Goal: Transaction & Acquisition: Purchase product/service

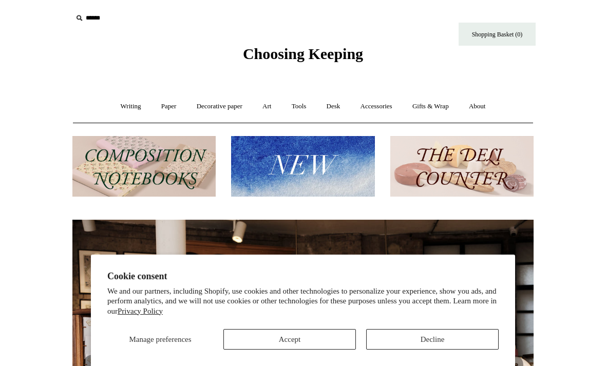
click at [328, 339] on button "Accept" at bounding box center [289, 339] width 133 height 21
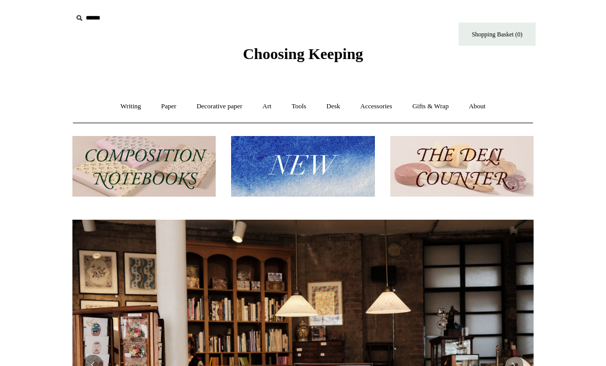
click at [336, 107] on link "Desk +" at bounding box center [333, 106] width 32 height 27
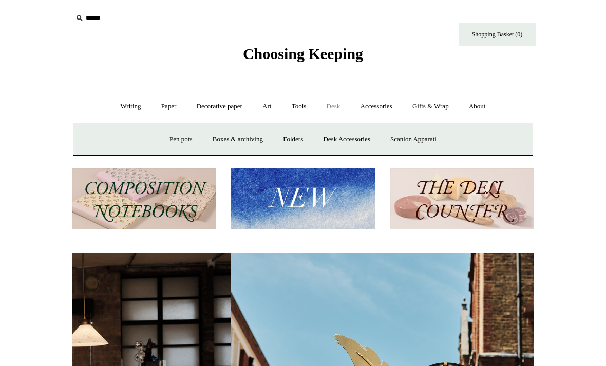
scroll to position [0, 461]
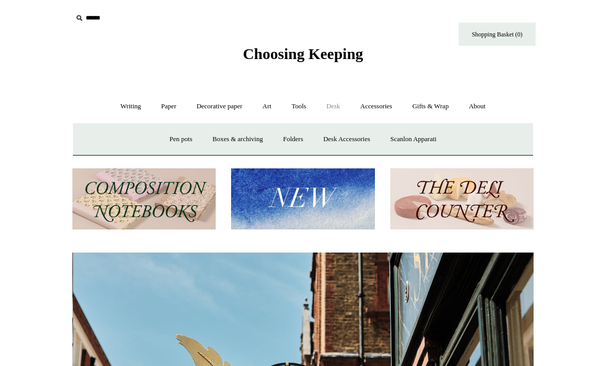
click at [290, 138] on link "Folders" at bounding box center [293, 139] width 39 height 27
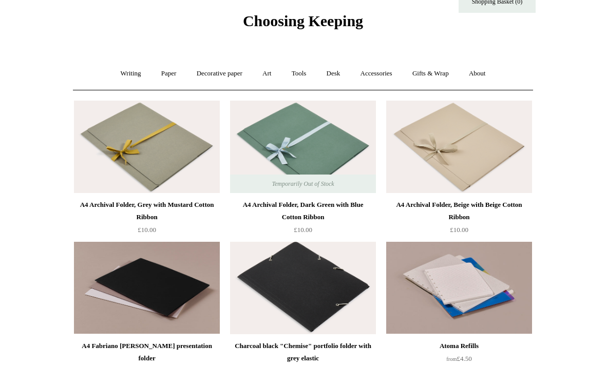
scroll to position [31, 0]
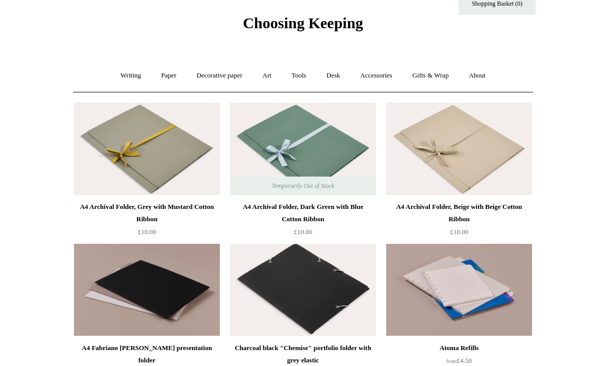
click at [171, 291] on img at bounding box center [147, 290] width 146 height 92
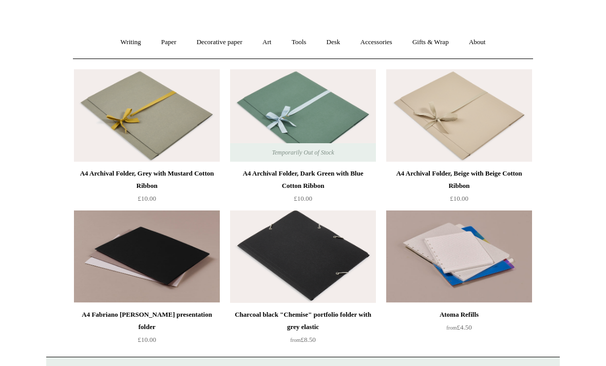
click at [331, 254] on img at bounding box center [303, 257] width 146 height 92
